Goal: Transaction & Acquisition: Purchase product/service

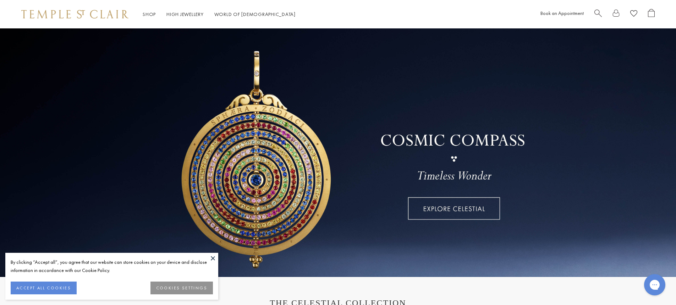
click at [214, 257] on button at bounding box center [213, 258] width 11 height 11
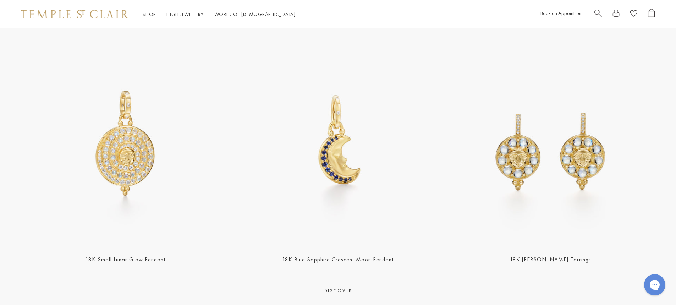
scroll to position [376, 0]
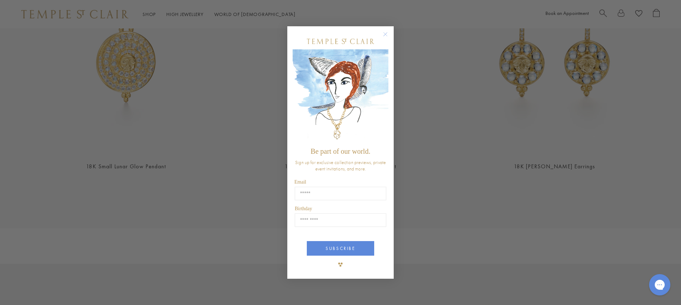
drag, startPoint x: 679, startPoint y: 29, endPoint x: 672, endPoint y: 87, distance: 58.6
click at [386, 35] on circle "Close dialog" at bounding box center [385, 34] width 9 height 9
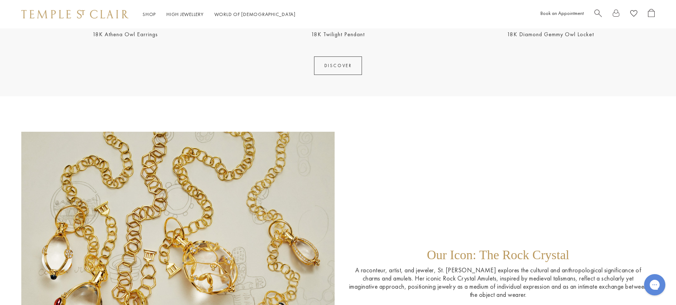
scroll to position [1213, 0]
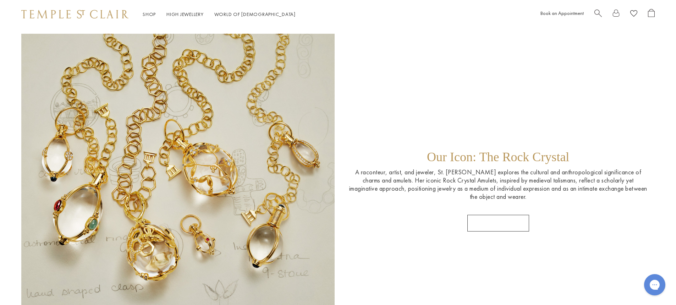
click at [491, 223] on link "SHOP AMULETS" at bounding box center [498, 223] width 62 height 17
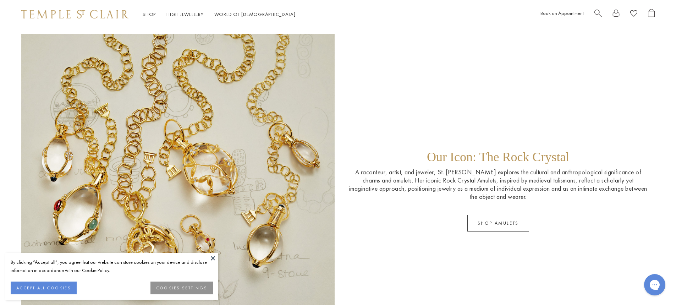
click at [214, 258] on button at bounding box center [213, 258] width 11 height 11
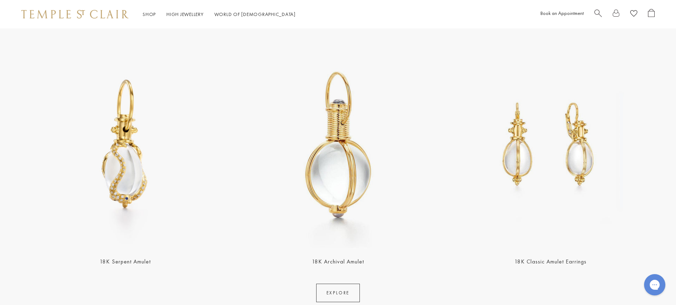
scroll to position [1593, 0]
